Goal: Navigation & Orientation: Find specific page/section

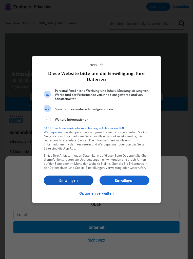
click at [69, 178] on p "Einwilligen" at bounding box center [69, 180] width 50 height 5
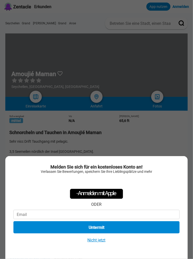
click at [137, 141] on div "Melden Sie sich für ein kostenloses Konto an! Verlassen Sie Bewertungen, speich…" at bounding box center [96, 129] width 193 height 259
click at [97, 241] on button "Nicht jetzt" at bounding box center [96, 240] width 21 height 5
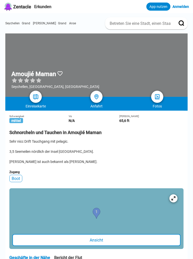
click at [94, 212] on div at bounding box center [96, 218] width 174 height 61
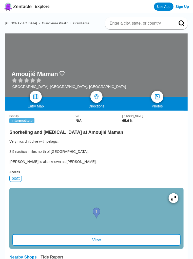
click at [176, 201] on icon at bounding box center [173, 198] width 5 height 5
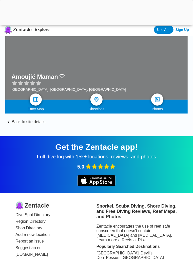
scroll to position [2, 0]
click at [98, 100] on img at bounding box center [96, 99] width 7 height 7
